Goal: Use online tool/utility: Utilize a website feature to perform a specific function

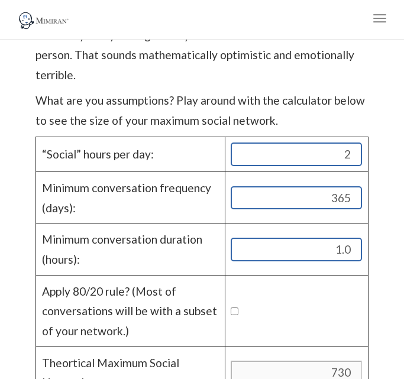
scroll to position [1691, 0]
click at [255, 143] on input "2" at bounding box center [296, 155] width 131 height 24
type input "3"
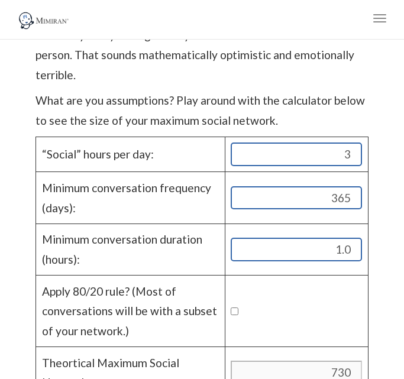
click at [189, 172] on td "Minimum conversation frequency (days):" at bounding box center [130, 197] width 189 height 51
type input "1095"
type input "15"
type input "299756.25"
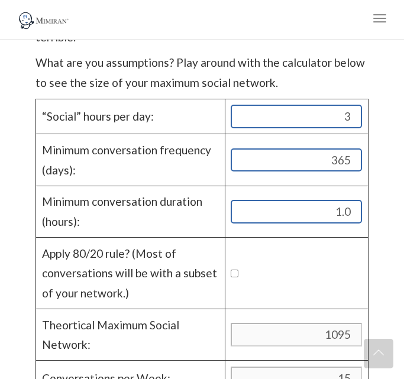
scroll to position [1700, 0]
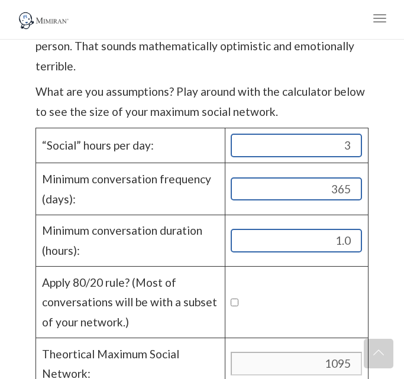
click at [191, 187] on td "Minimum conversation frequency (days):" at bounding box center [130, 188] width 189 height 51
click at [242, 229] on input "1.0" at bounding box center [296, 241] width 131 height 24
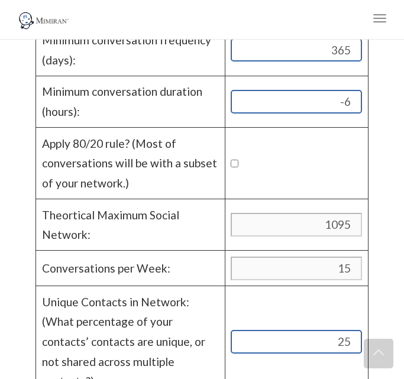
scroll to position [1842, 0]
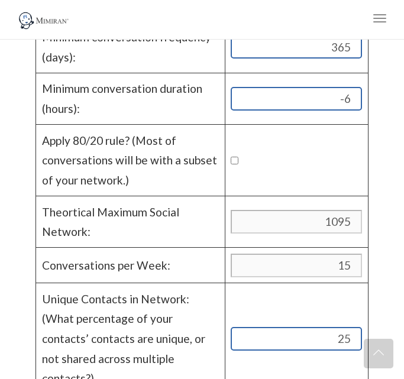
type input "-6"
click at [244, 213] on input "1095" at bounding box center [296, 222] width 131 height 24
type input "182.5"
type input "2.5"
type input "8326.5625"
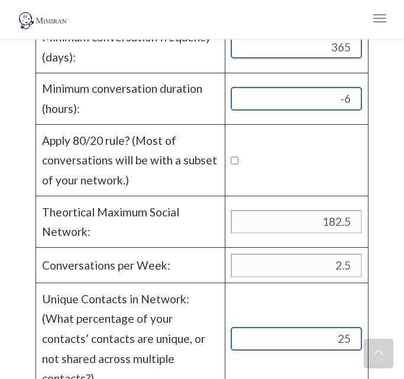
click at [257, 222] on td "182.5" at bounding box center [296, 221] width 143 height 51
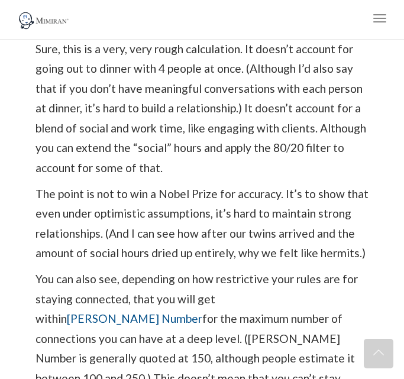
scroll to position [2419, 0]
